Goal: Task Accomplishment & Management: Manage account settings

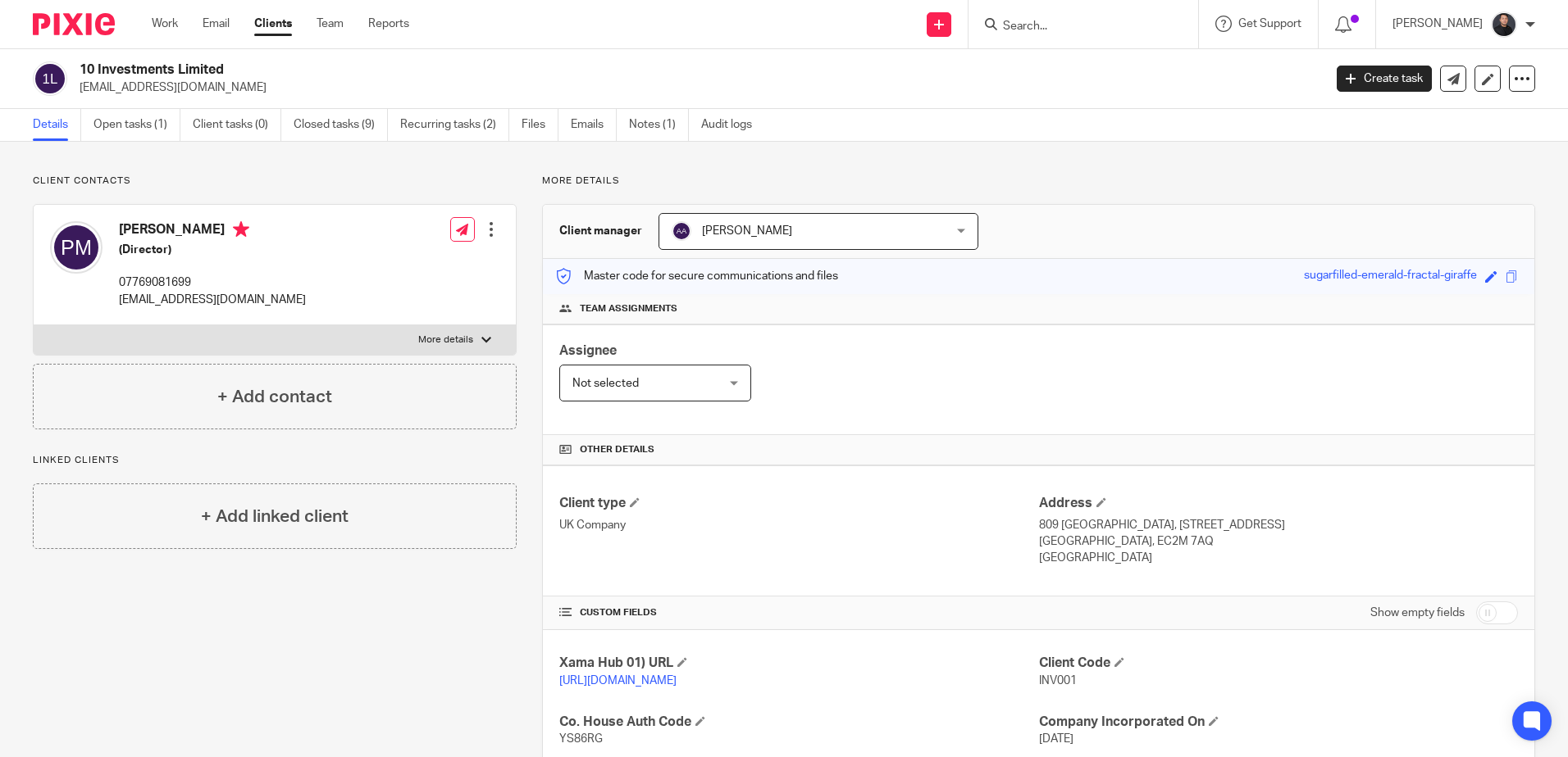
click at [1149, 25] on input "Search" at bounding box center [1074, 27] width 148 height 15
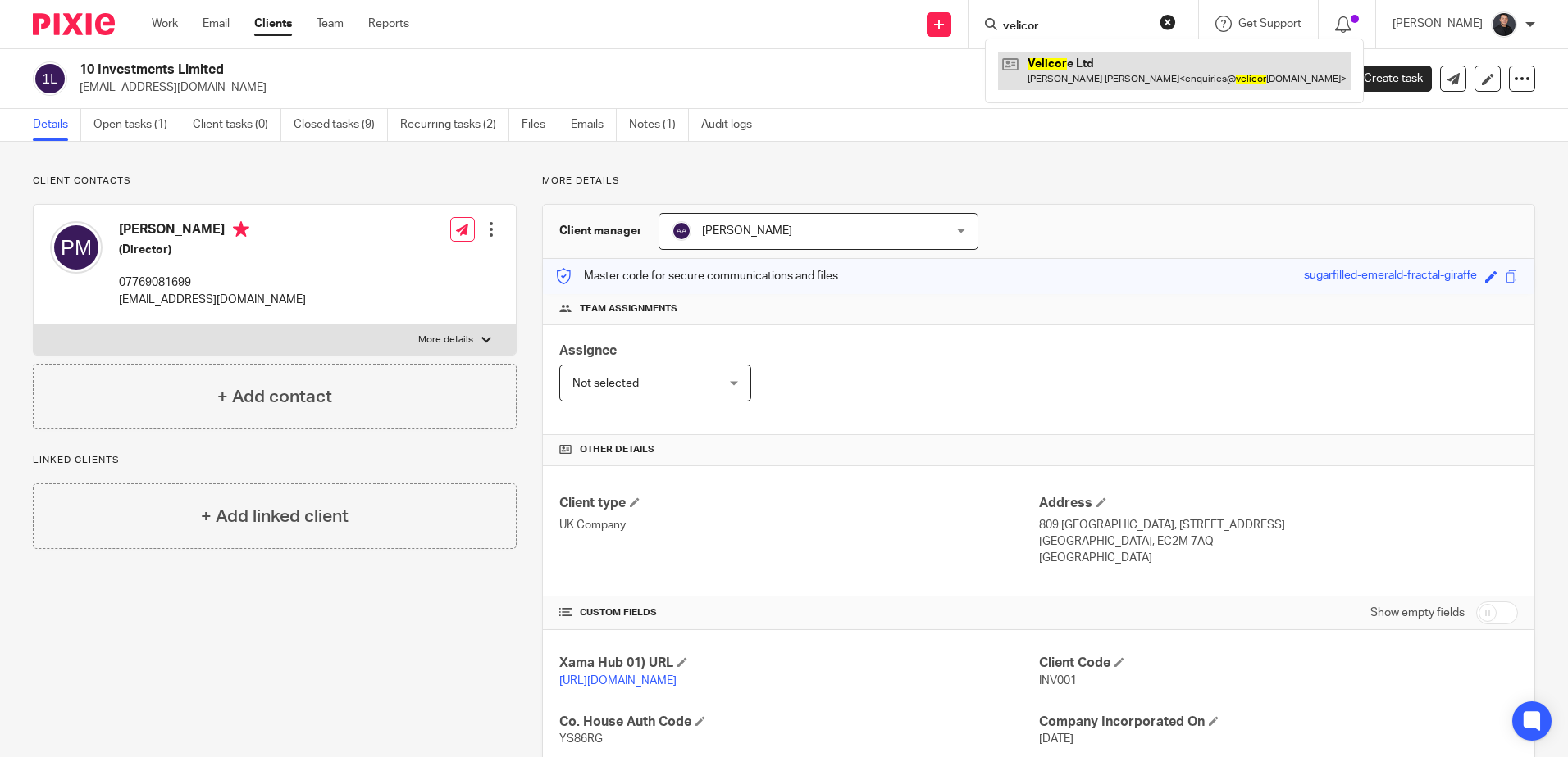
type input "velicor"
click at [1085, 73] on link at bounding box center [1175, 70] width 353 height 38
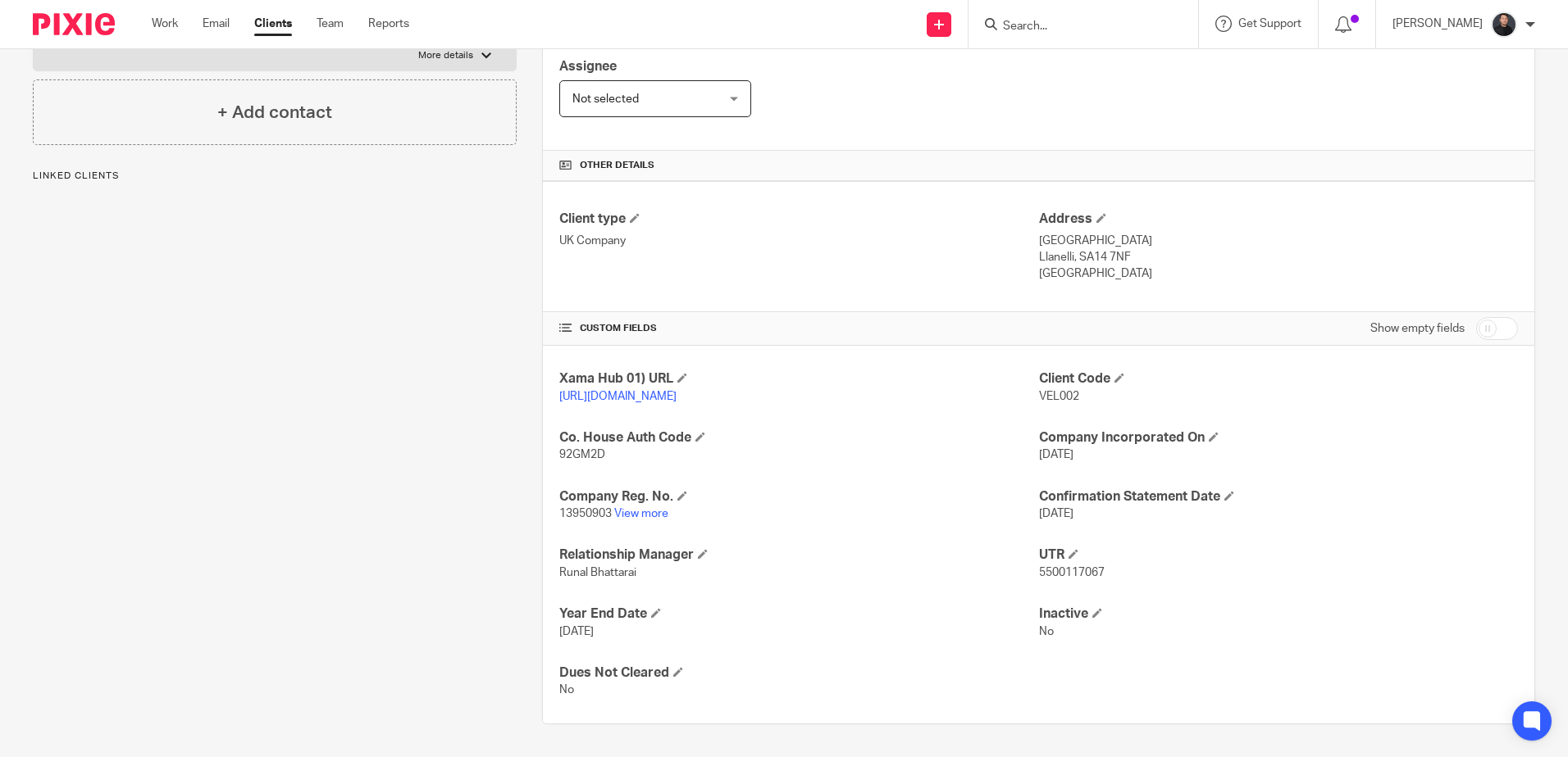
scroll to position [300, 0]
click at [642, 514] on link "View more" at bounding box center [641, 514] width 54 height 11
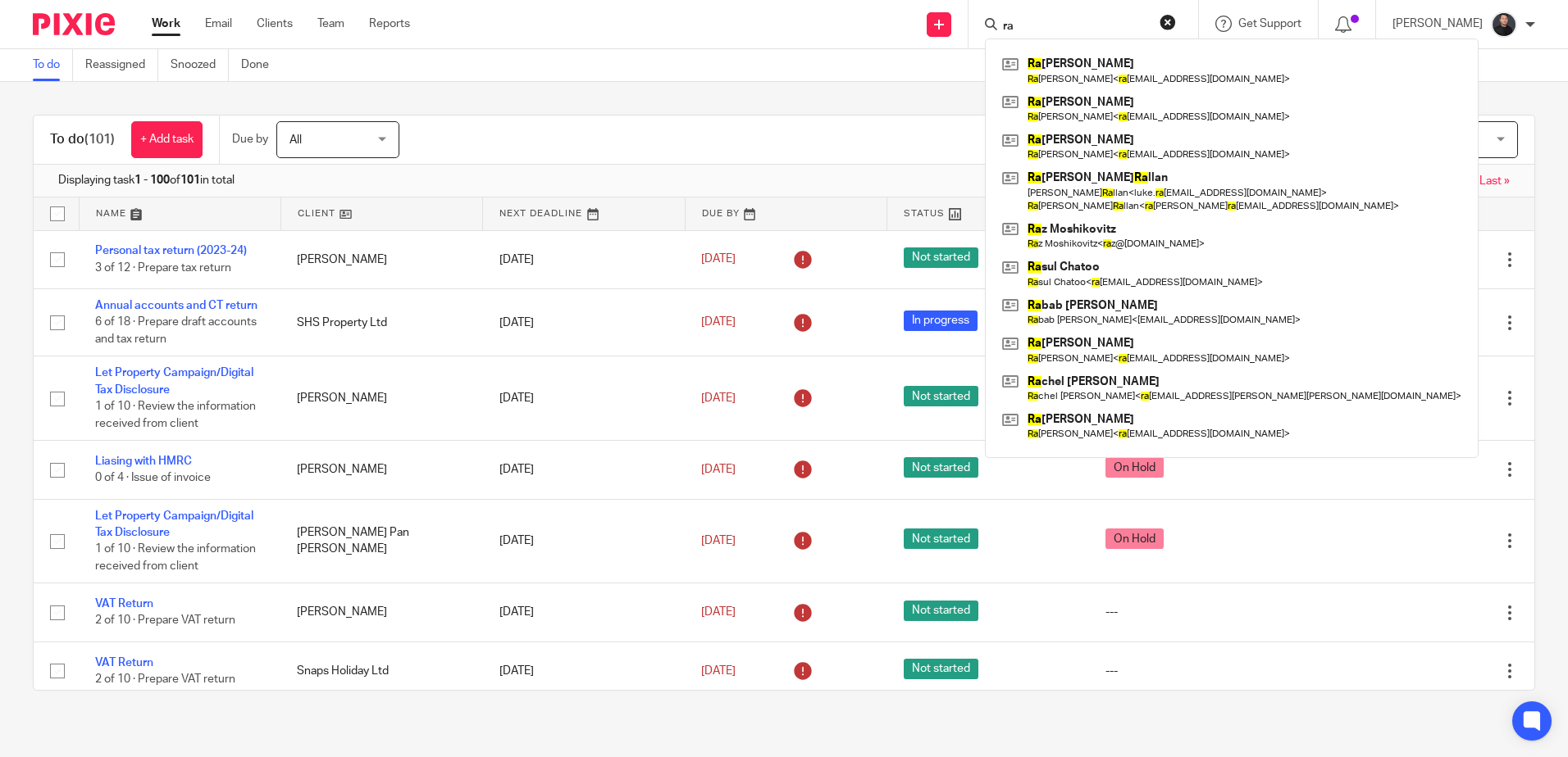
type input "ra"
drag, startPoint x: 1086, startPoint y: 27, endPoint x: 922, endPoint y: 11, distance: 164.8
click at [922, 11] on div "Send new email Create task Add client ra Ra sitha Leelasena Ra sitha Leelasena …" at bounding box center [1001, 24] width 1133 height 49
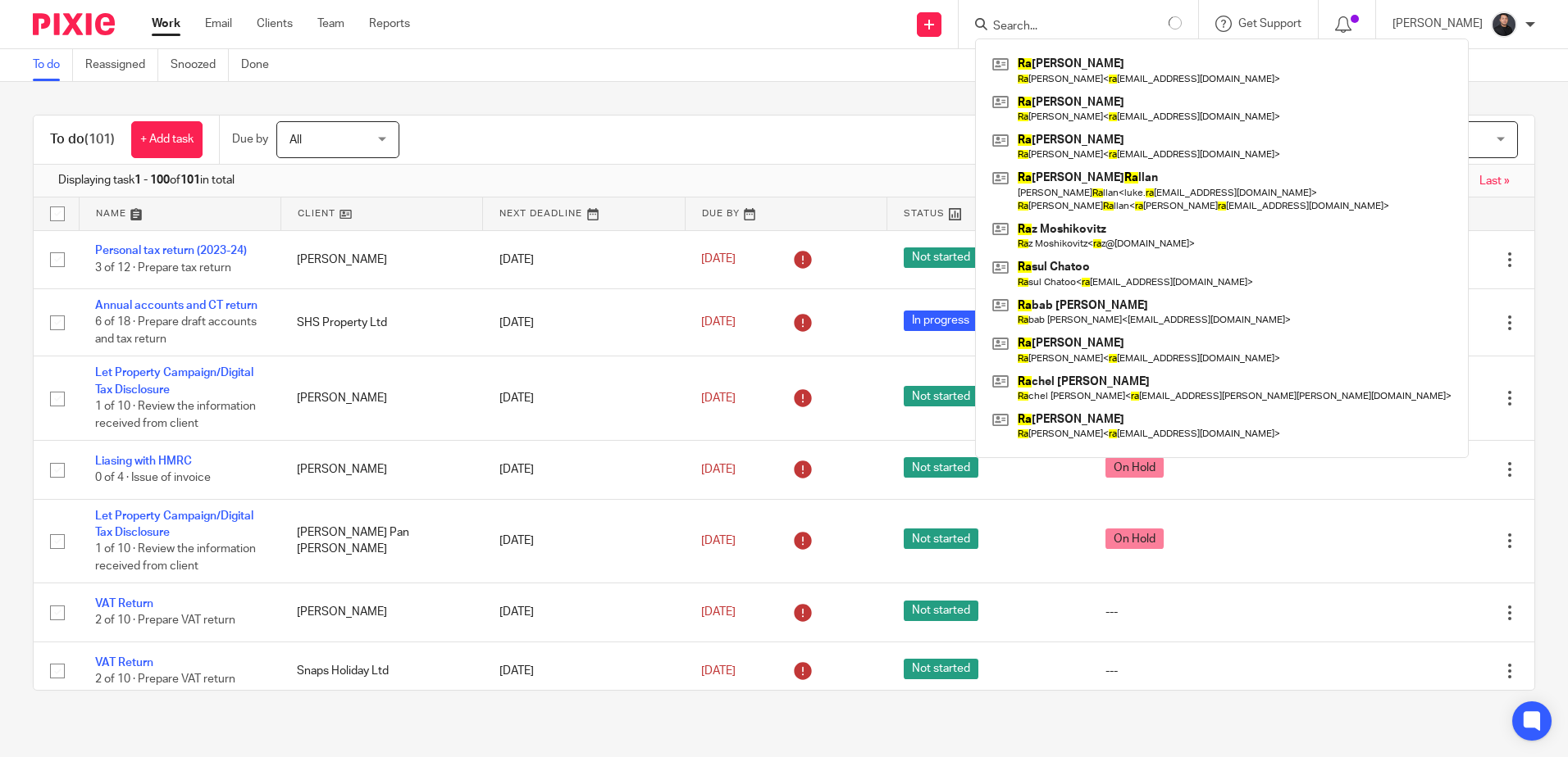
paste input "Reinaldo"
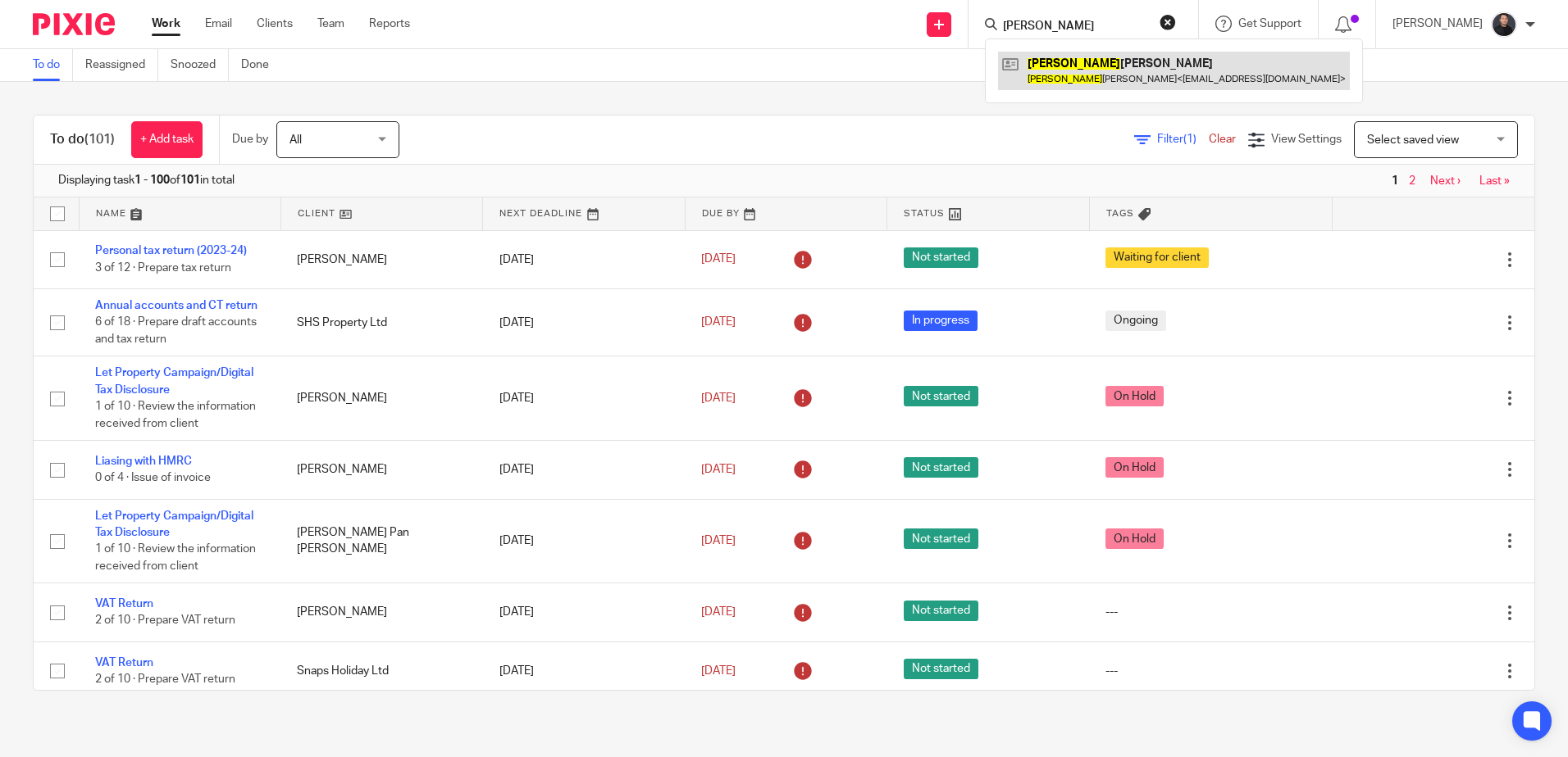
type input "Reinaldo"
click at [1102, 62] on link at bounding box center [1174, 70] width 352 height 38
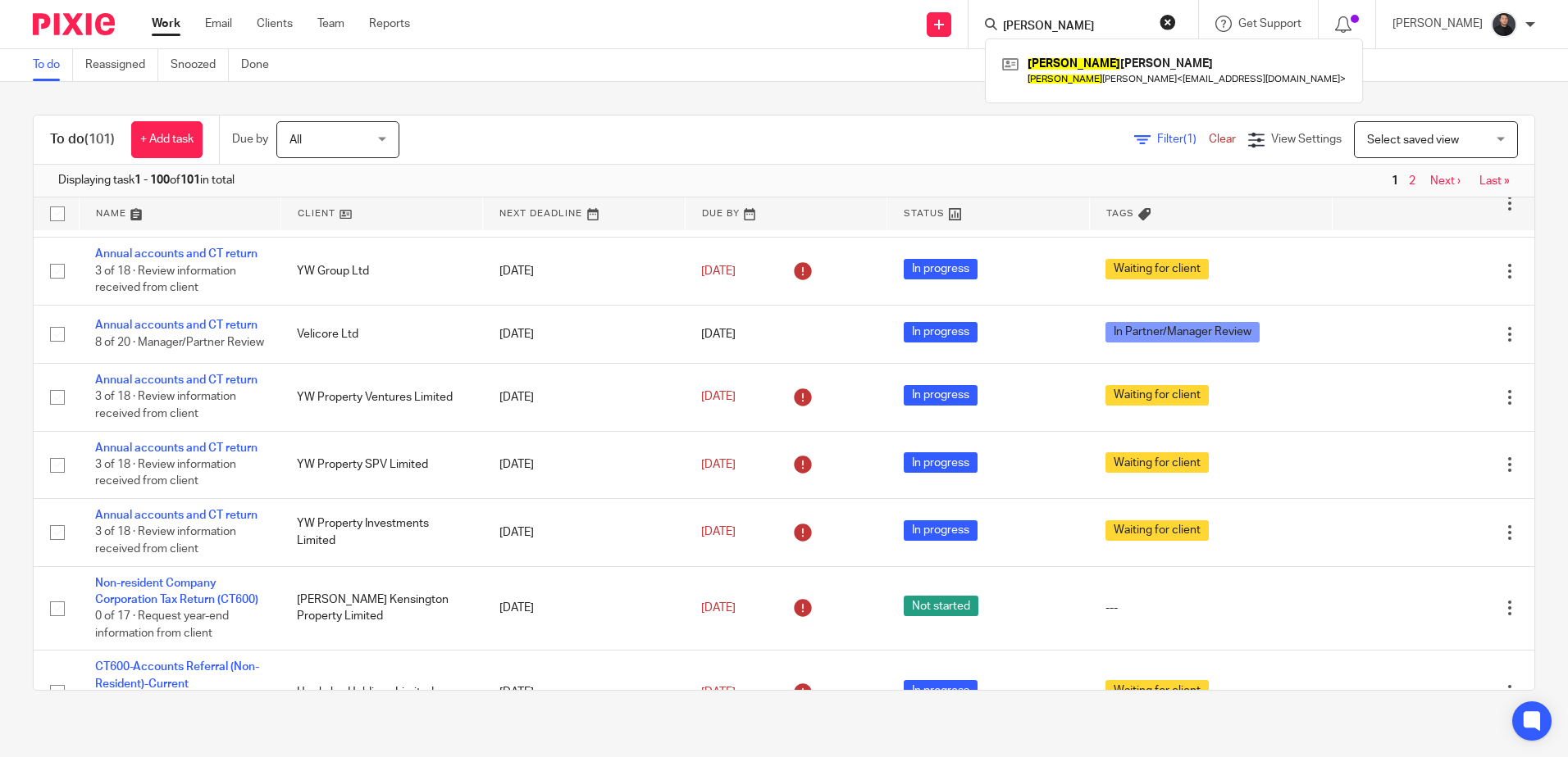
scroll to position [984, 0]
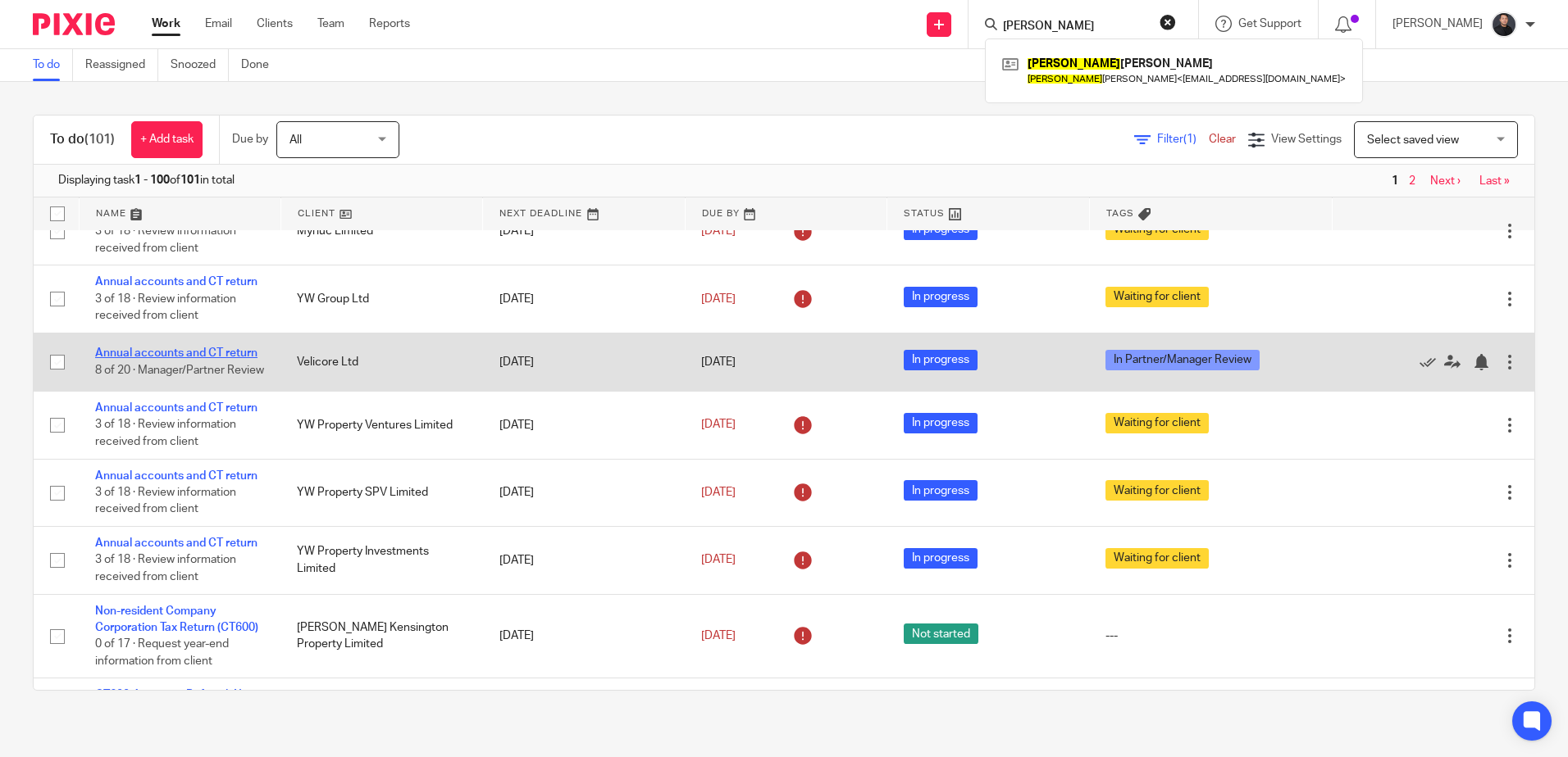
click at [160, 359] on link "Annual accounts and CT return" at bounding box center [176, 353] width 163 height 11
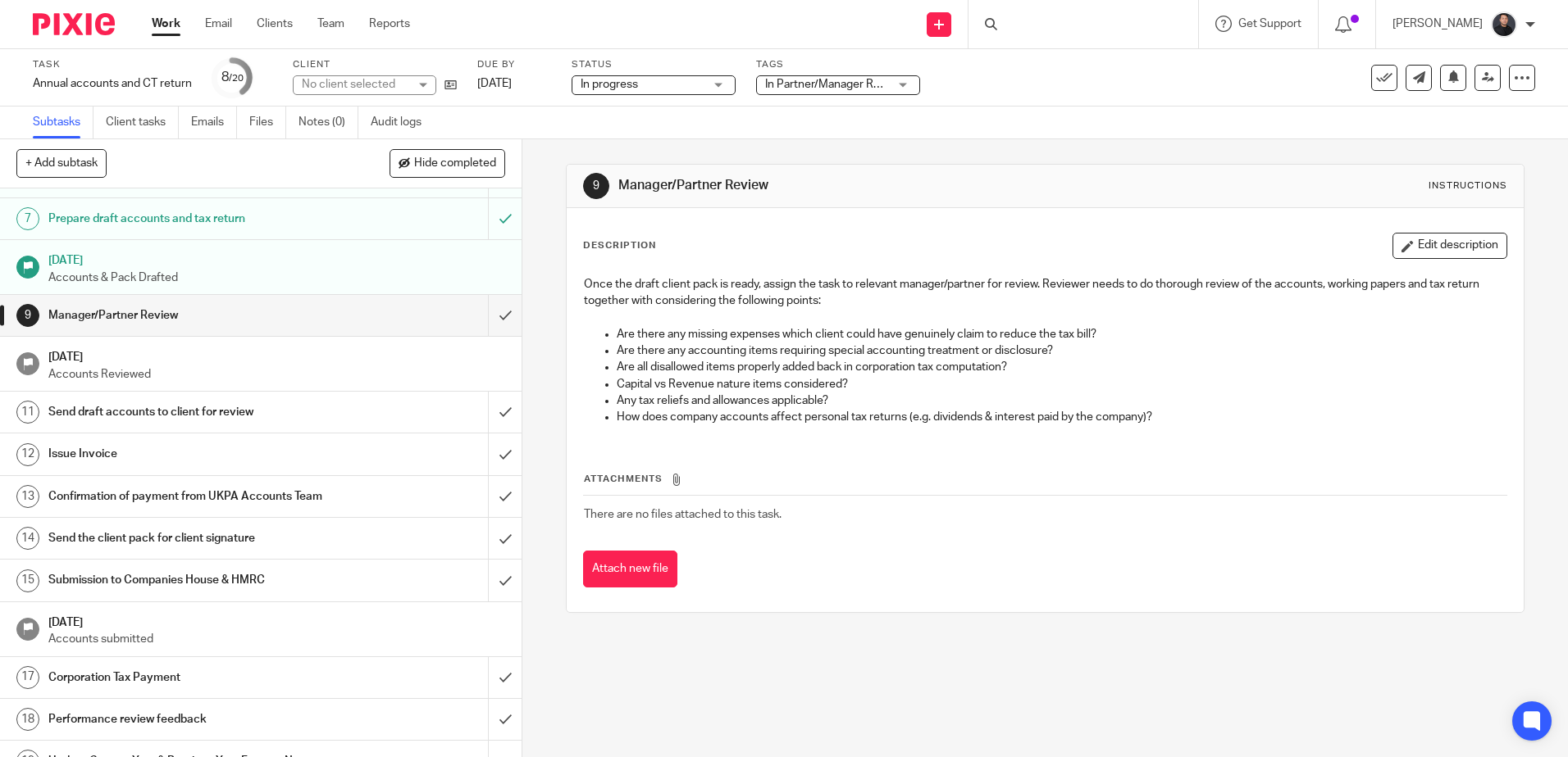
scroll to position [188, 0]
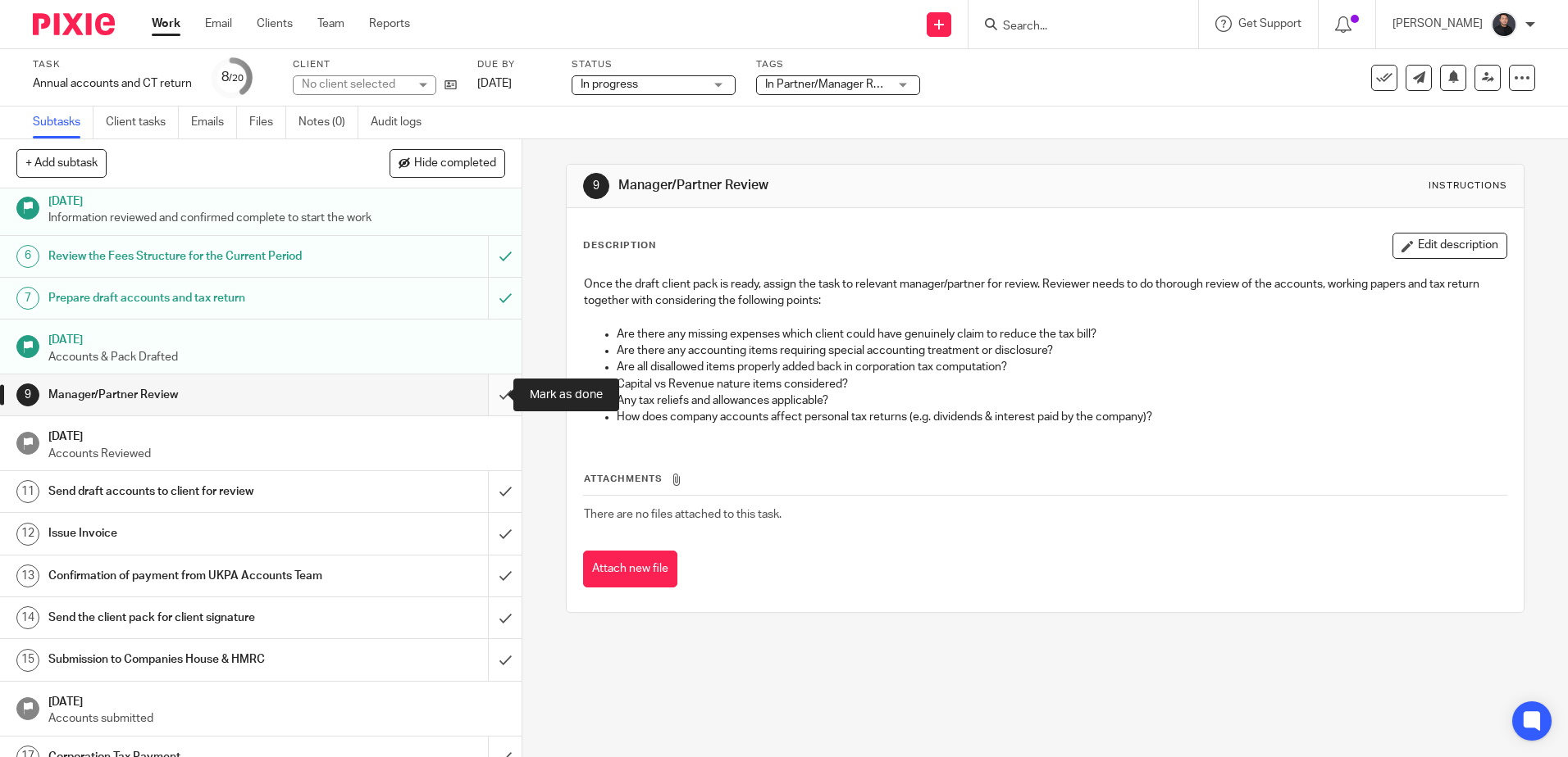
click at [491, 397] on input "submit" at bounding box center [260, 395] width 521 height 41
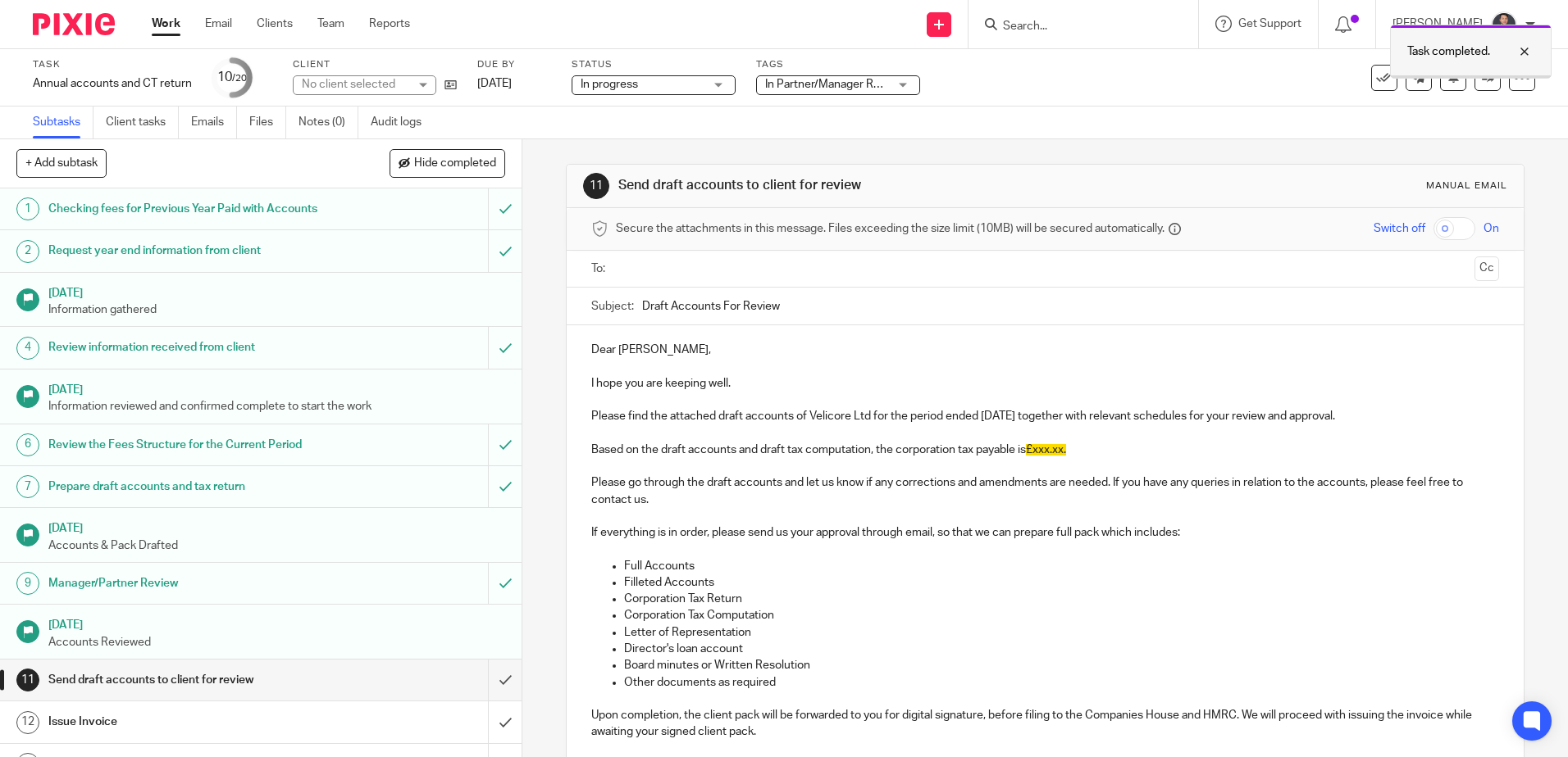
click at [1527, 49] on div at bounding box center [1512, 51] width 44 height 19
click at [1482, 72] on icon at bounding box center [1487, 77] width 12 height 12
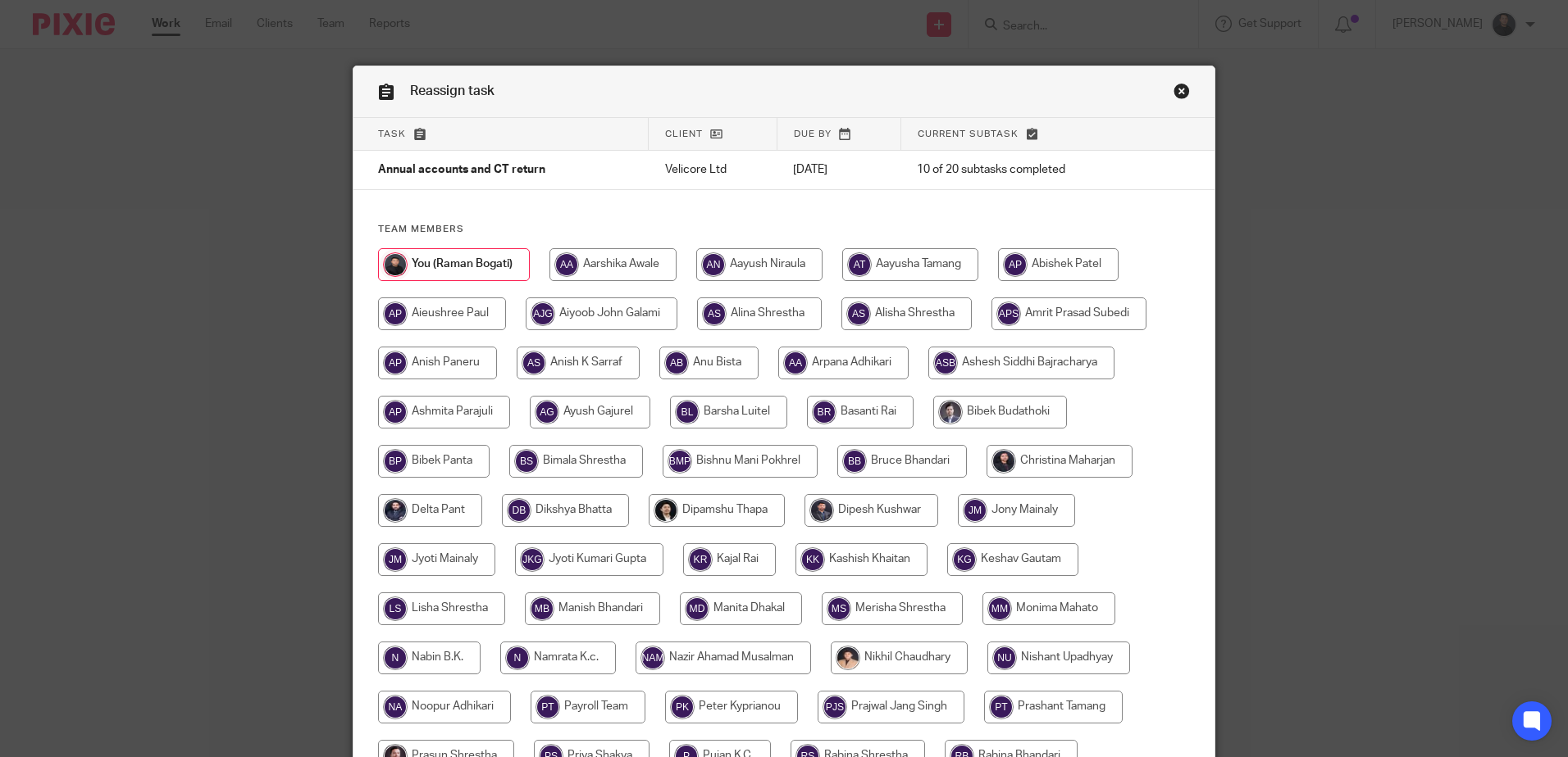
click at [605, 263] on input "radio" at bounding box center [613, 265] width 127 height 33
radio input "true"
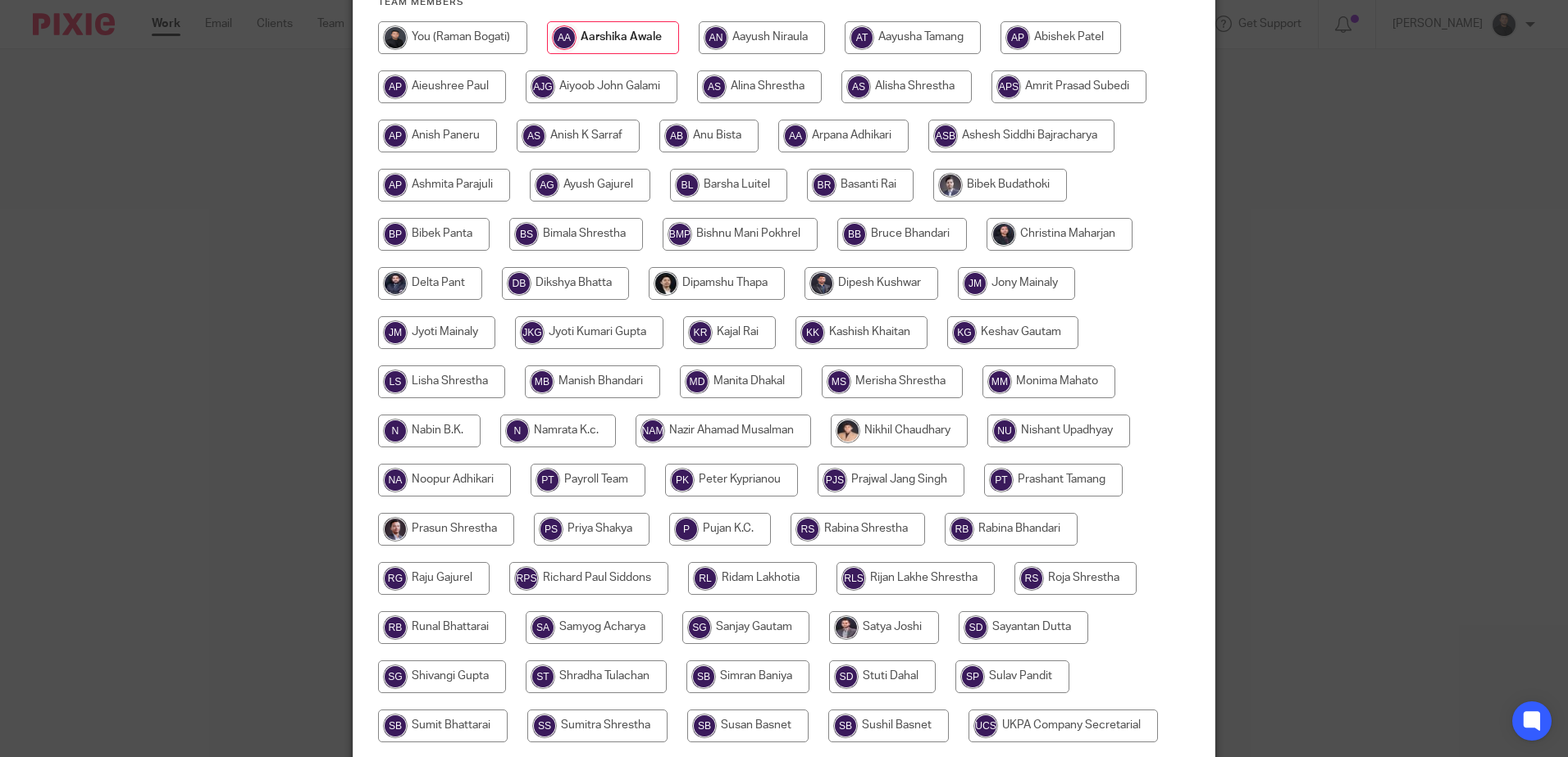
scroll to position [462, 0]
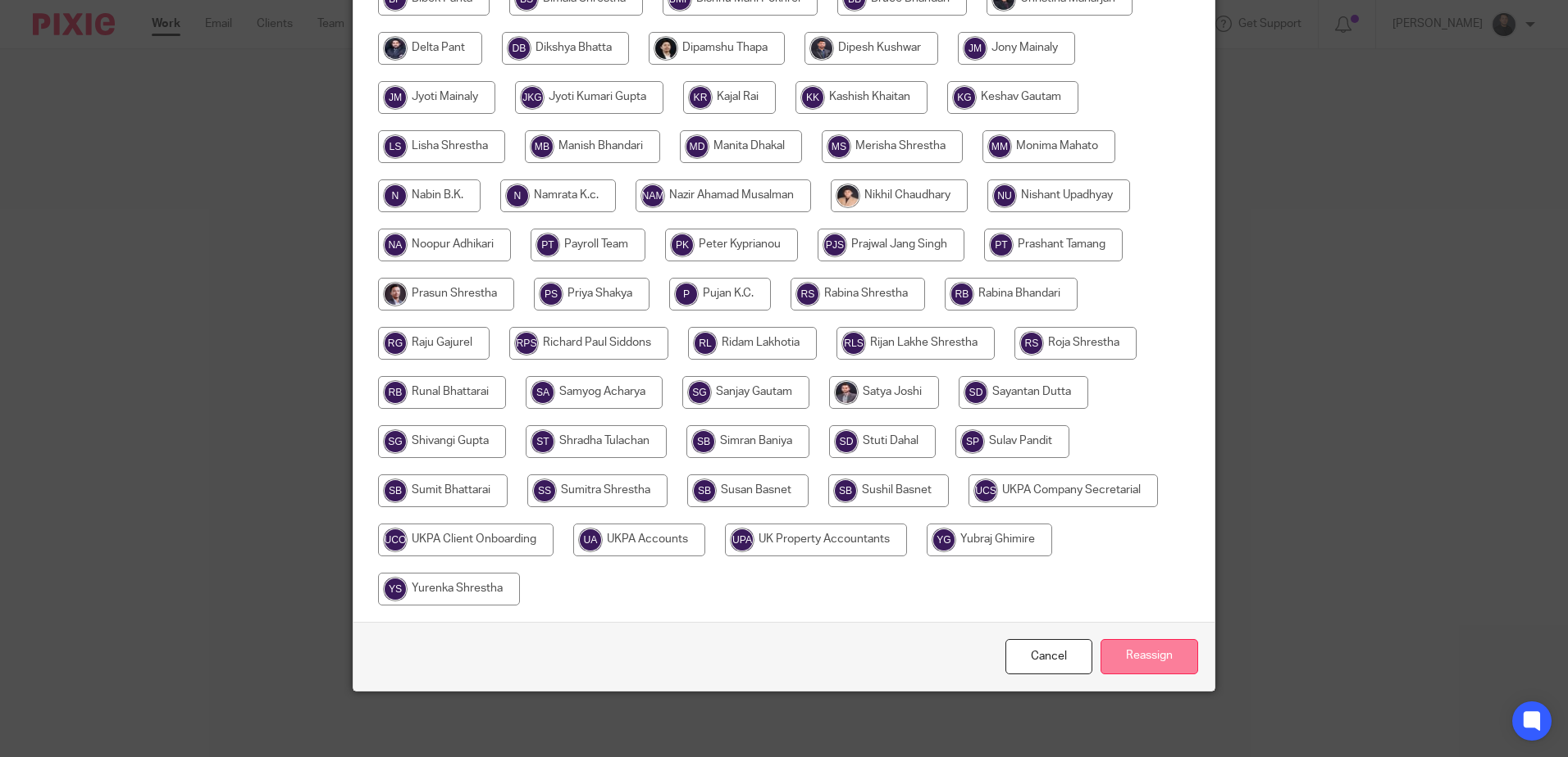
click at [1145, 649] on input "Reassign" at bounding box center [1149, 657] width 97 height 35
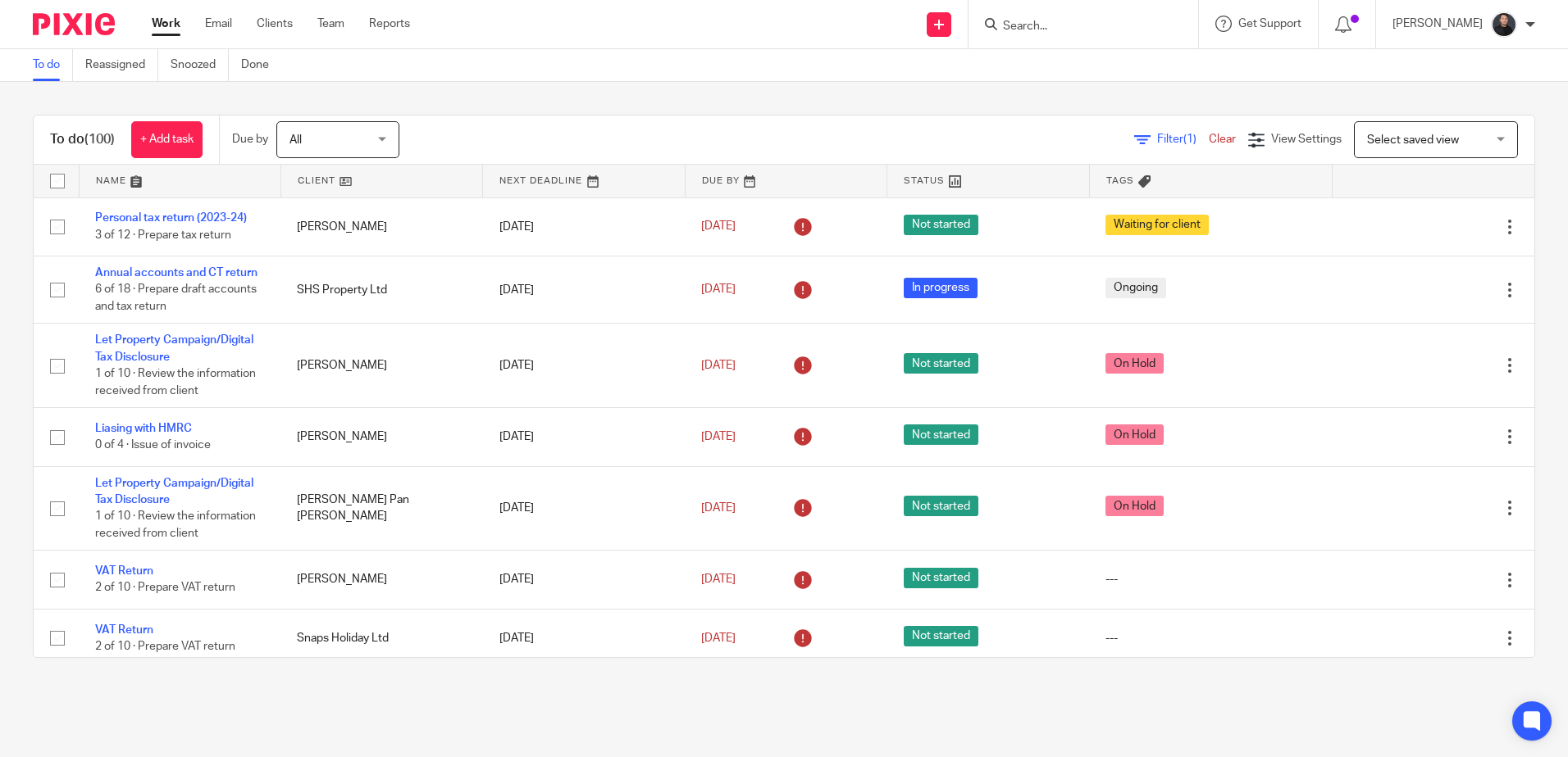
click at [1084, 32] on input "Search" at bounding box center [1074, 27] width 148 height 15
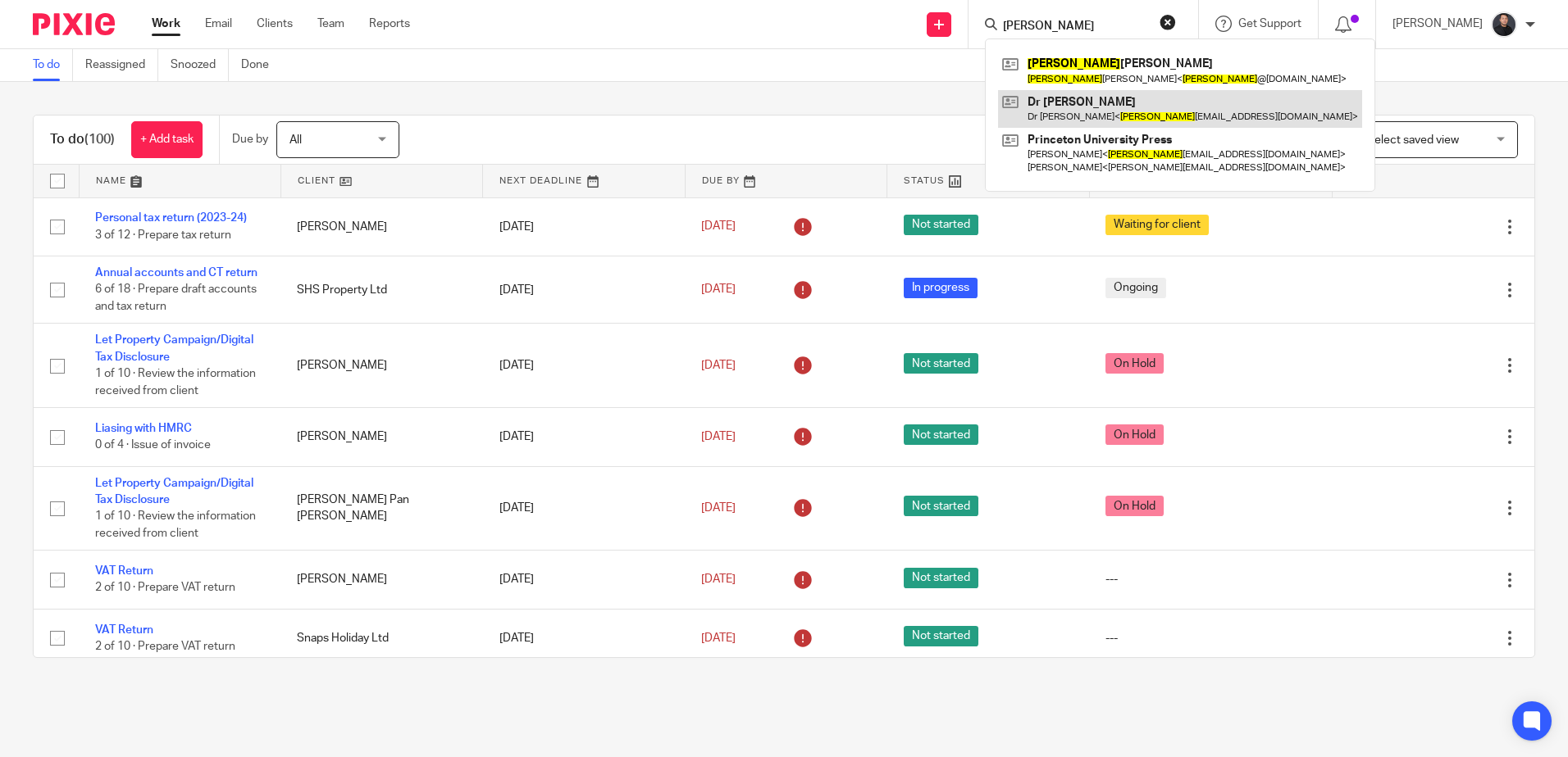
type input "debbie"
click at [1122, 107] on link at bounding box center [1180, 108] width 364 height 38
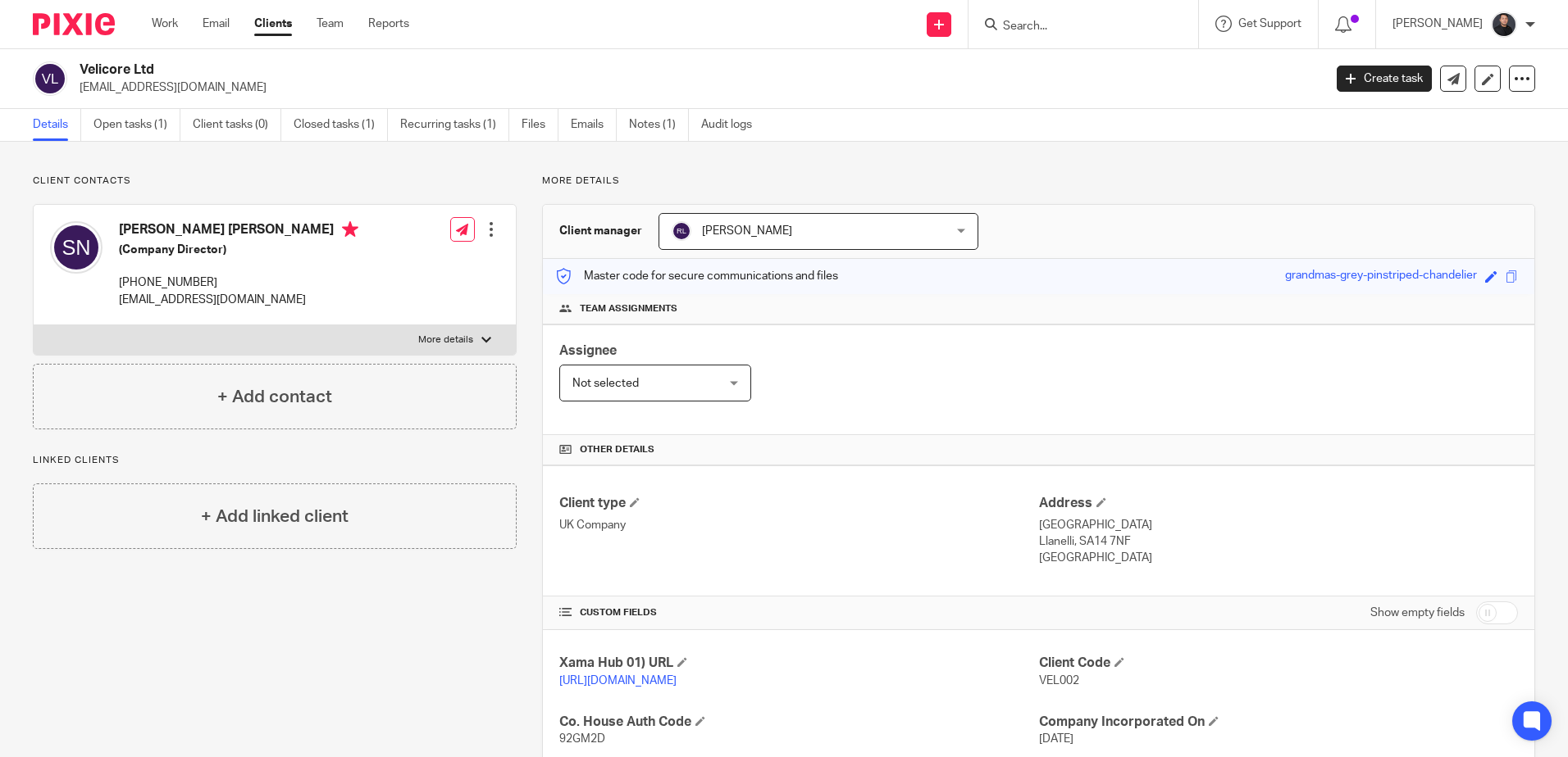
scroll to position [300, 0]
